Goal: Task Accomplishment & Management: Use online tool/utility

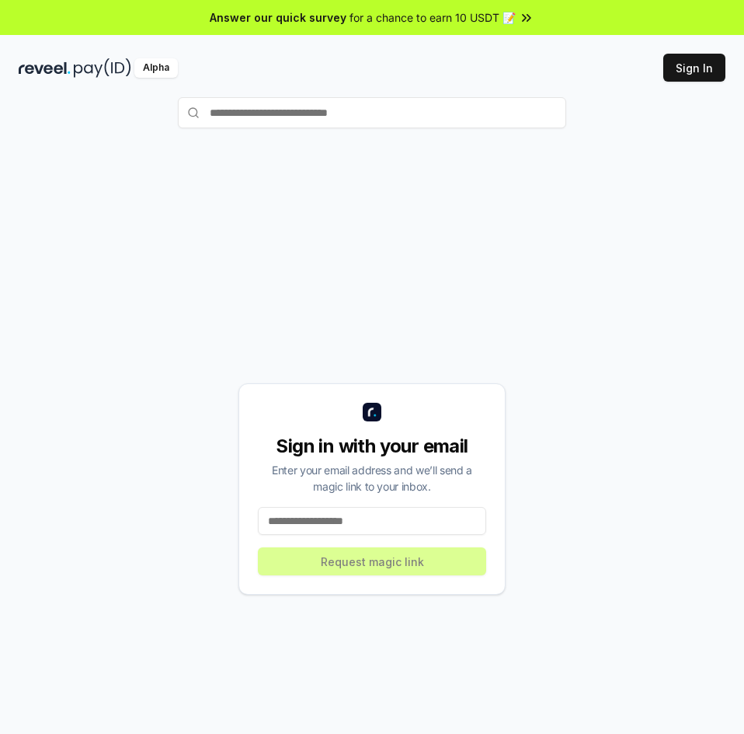
click at [382, 525] on input at bounding box center [372, 521] width 228 height 28
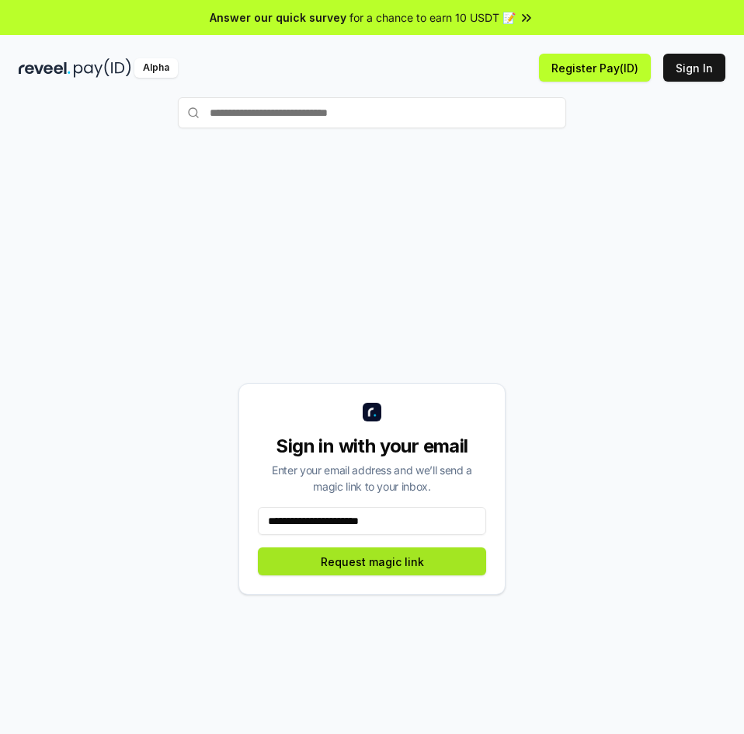
type input "**********"
click at [371, 568] on button "Request magic link" at bounding box center [372, 561] width 228 height 28
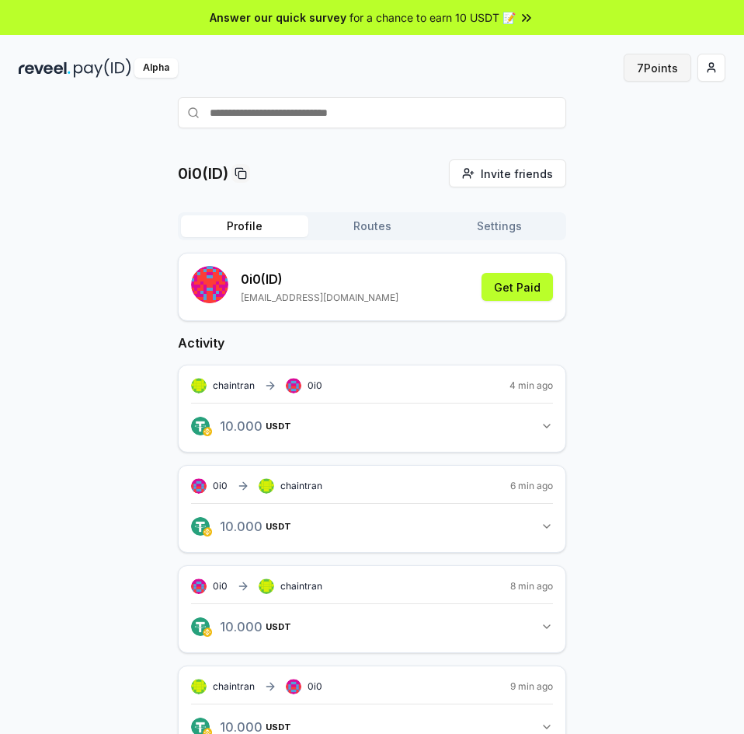
click at [637, 64] on button "7 Points" at bounding box center [658, 68] width 68 height 28
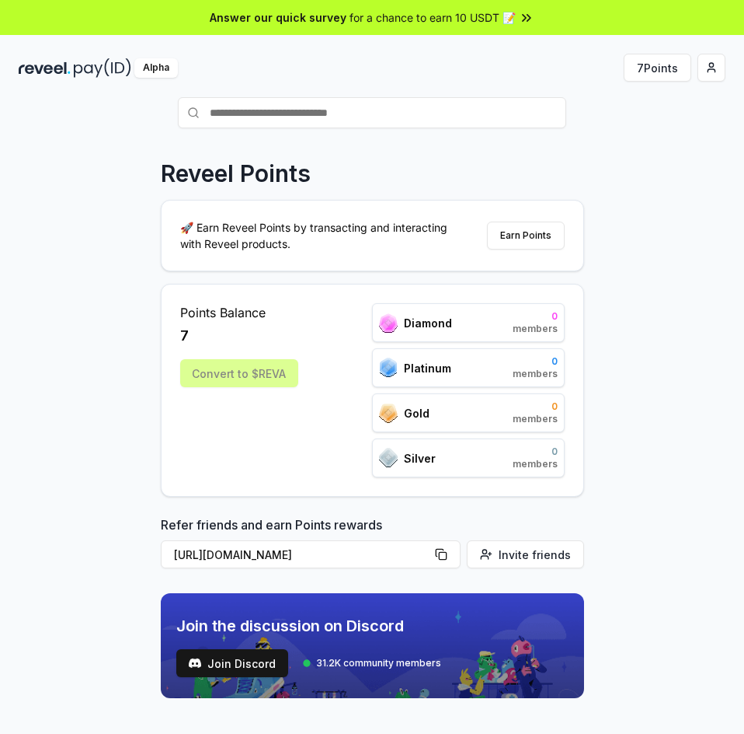
click at [525, 19] on icon at bounding box center [527, 18] width 16 height 16
click at [727, 74] on div "Alpha 7 Points" at bounding box center [372, 67] width 744 height 40
click at [717, 71] on html "Answer our quick survey for a chance to earn 10 USDT 📝 Alpha 7 Points Reveel Po…" at bounding box center [372, 367] width 744 height 734
